Goal: Register for event/course

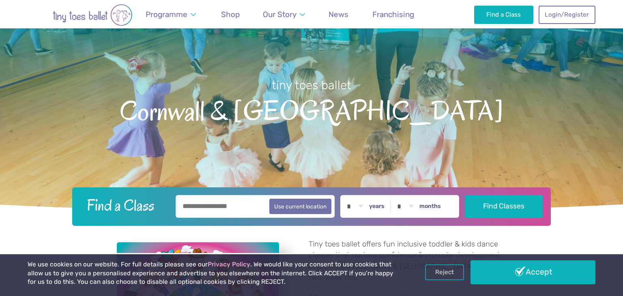
scroll to position [52, 0]
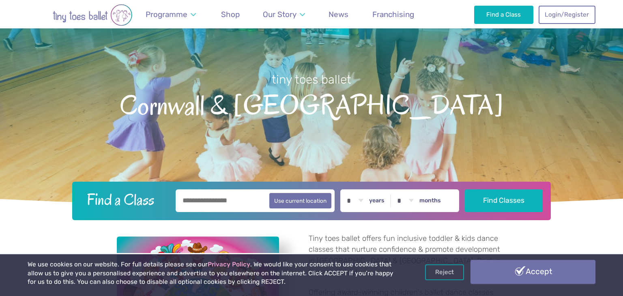
click at [507, 277] on link "Accept" at bounding box center [532, 272] width 125 height 24
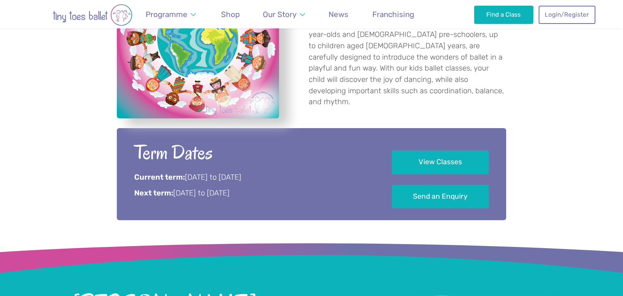
scroll to position [333, 0]
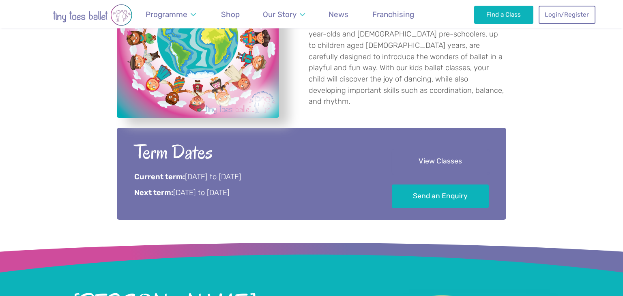
click at [451, 160] on link "View Classes" at bounding box center [440, 162] width 97 height 24
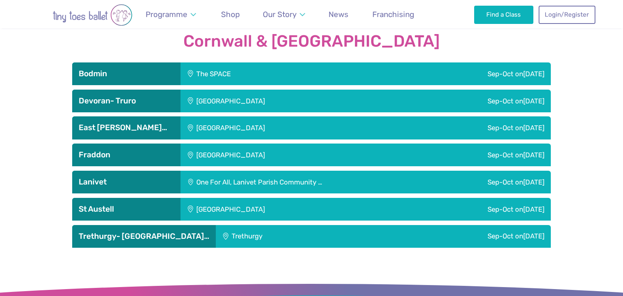
click at [523, 151] on span "Tuesday" at bounding box center [533, 155] width 21 height 8
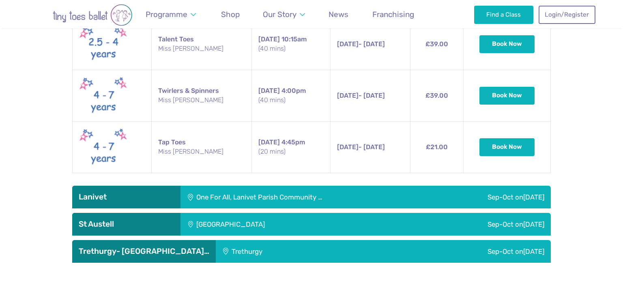
scroll to position [1348, 0]
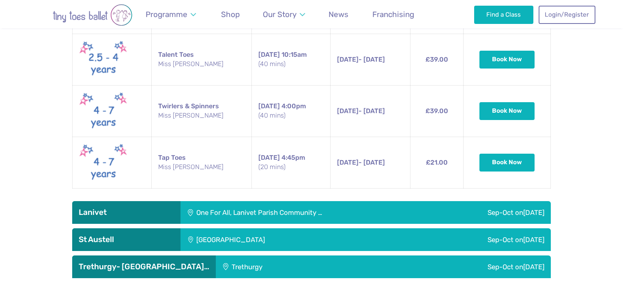
click at [537, 208] on span "[DATE]" at bounding box center [533, 212] width 21 height 8
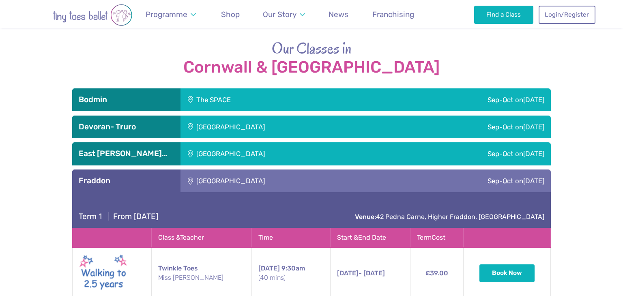
scroll to position [1078, 0]
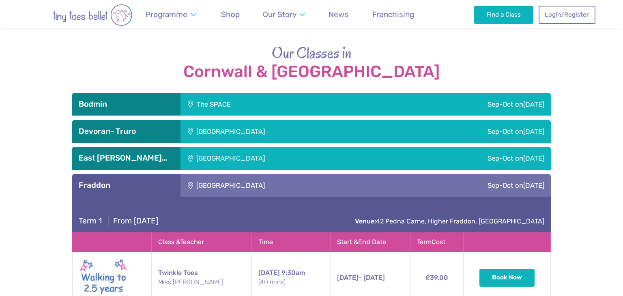
click at [445, 120] on div "Sep-Oct on Sunday" at bounding box center [470, 131] width 161 height 23
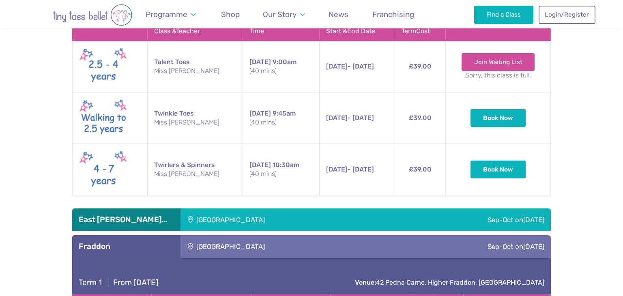
scroll to position [1236, 0]
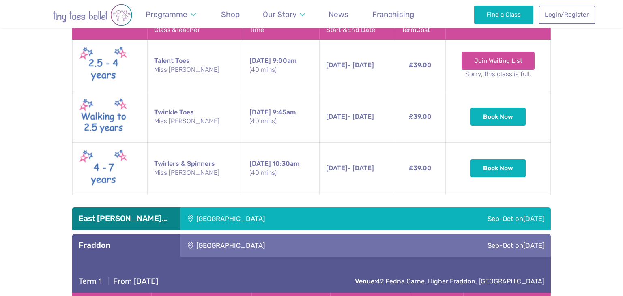
click at [170, 153] on td "Twirlers & Spinners Miss Cara" at bounding box center [195, 169] width 95 height 52
click at [261, 168] on small "(40 mins)" at bounding box center [280, 172] width 63 height 9
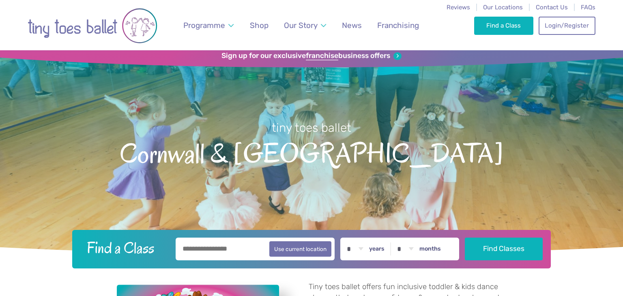
scroll to position [0, 0]
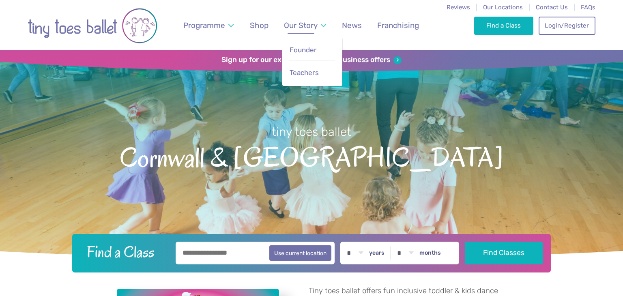
click at [324, 26] on link "Our Story" at bounding box center [305, 25] width 50 height 19
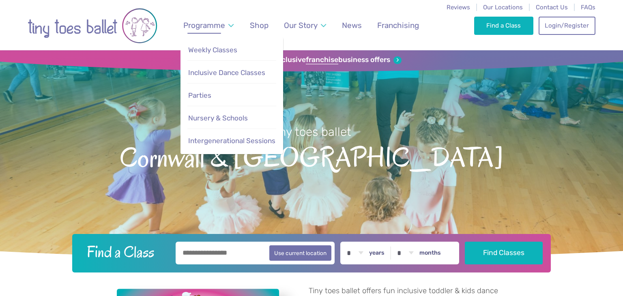
click at [221, 28] on span "Programme" at bounding box center [204, 25] width 42 height 9
click at [250, 49] on link "Weekly Classes" at bounding box center [231, 49] width 88 height 17
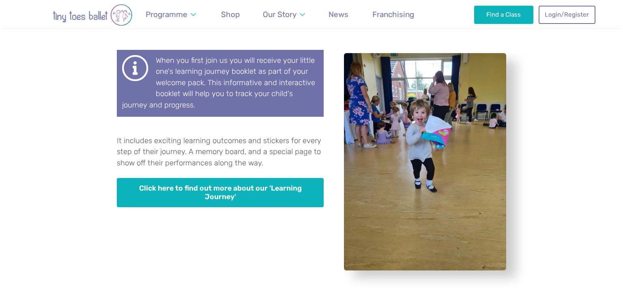
scroll to position [2205, 0]
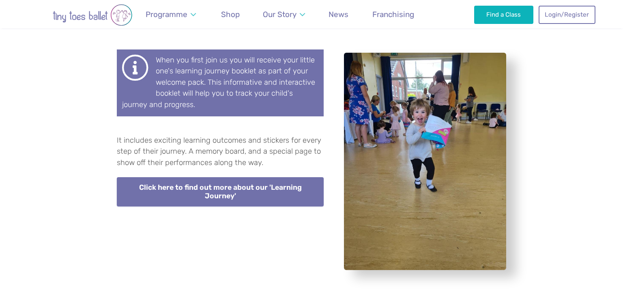
click at [290, 177] on link "Click here to find out more about our 'Learning Journey'" at bounding box center [220, 191] width 207 height 29
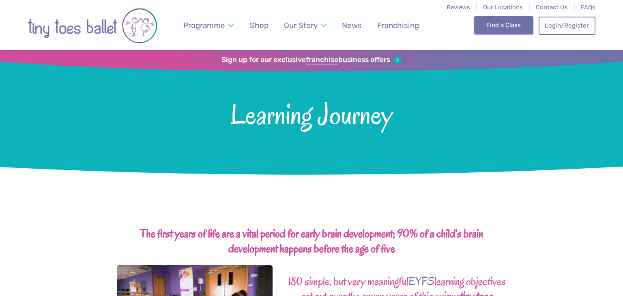
click at [500, 32] on link "Find a Class" at bounding box center [504, 25] width 60 height 18
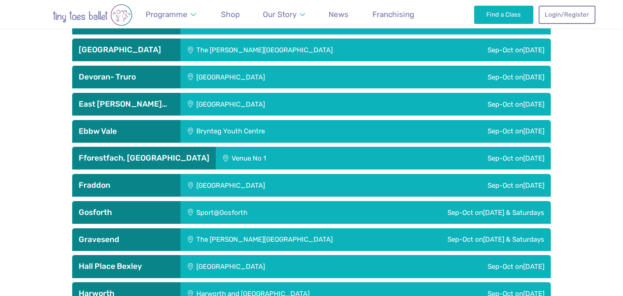
scroll to position [910, 0]
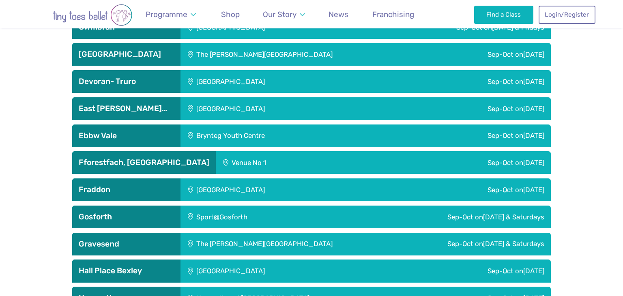
click at [530, 190] on span "Tuesday" at bounding box center [533, 190] width 21 height 8
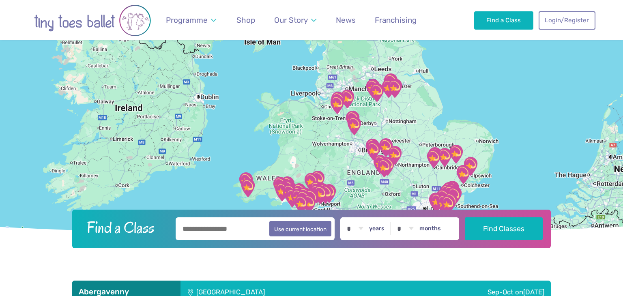
scroll to position [0, 0]
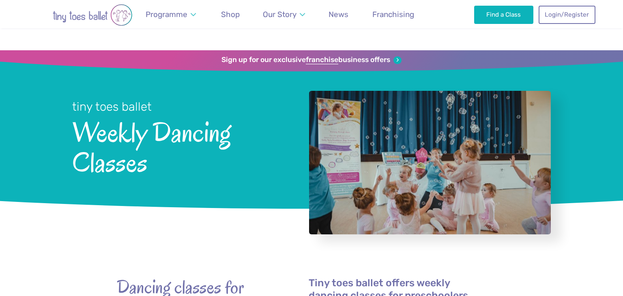
scroll to position [2205, 0]
